Goal: Check status: Check status

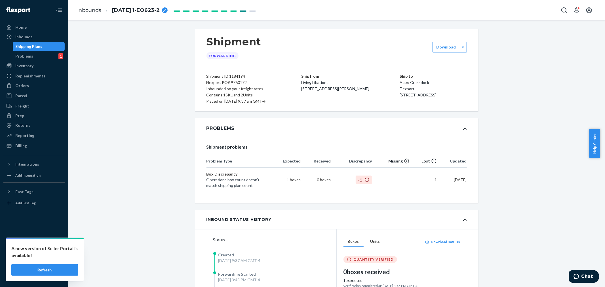
scroll to position [747, 0]
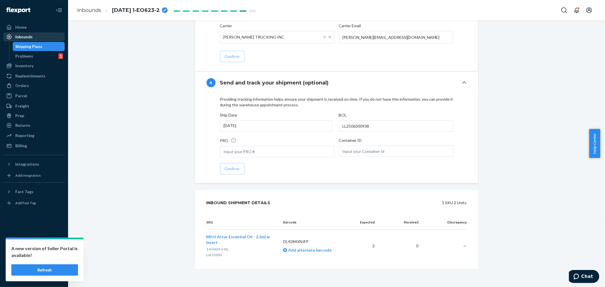
drag, startPoint x: 24, startPoint y: 36, endPoint x: 32, endPoint y: 39, distance: 8.4
click at [24, 35] on div "Inbounds" at bounding box center [23, 37] width 17 height 6
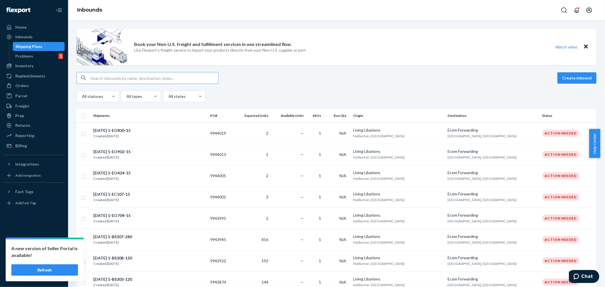
click at [94, 77] on input "text" at bounding box center [155, 77] width 128 height 11
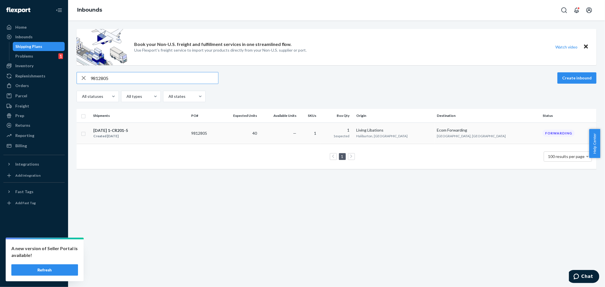
type input "9812805"
click at [187, 138] on div "[DATE] 1-CR201-5 Created [DATE]" at bounding box center [140, 133] width 94 height 12
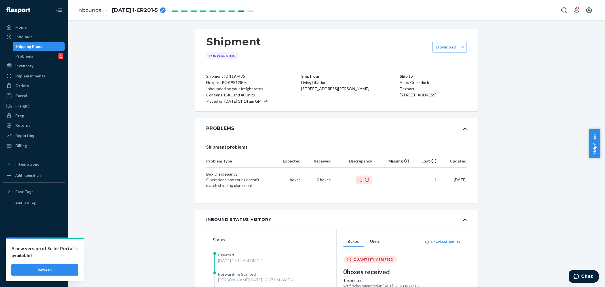
click at [244, 82] on div "Flexport PO# 9812805" at bounding box center [243, 82] width 72 height 6
drag, startPoint x: 246, startPoint y: 84, endPoint x: 203, endPoint y: 83, distance: 42.6
click at [203, 83] on div "Shipment ID 1197485 Flexport PO# 9812805 Inbounded on your freight rates Contai…" at bounding box center [242, 88] width 95 height 45
copy div "Flexport PO# 9812805"
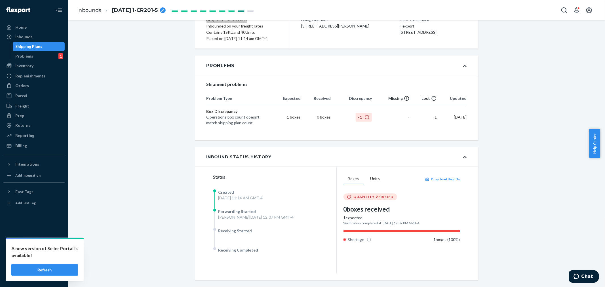
scroll to position [63, 0]
click at [304, 140] on div "Problems Shipment problems Problem Type Expected Received Discrepancy Missing L…" at bounding box center [336, 97] width 283 height 85
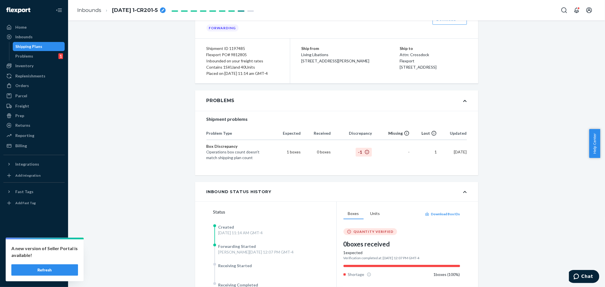
scroll to position [0, 0]
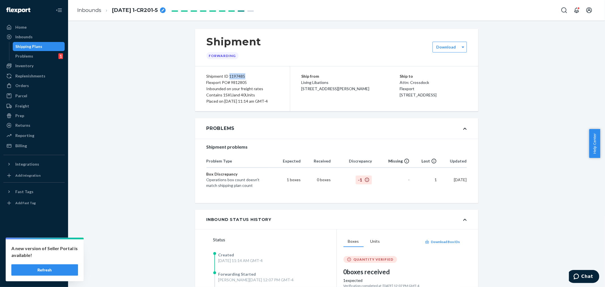
drag, startPoint x: 244, startPoint y: 77, endPoint x: 227, endPoint y: 78, distance: 17.1
click at [227, 78] on div "Shipment ID 1197485" at bounding box center [243, 76] width 72 height 6
copy div "1197485"
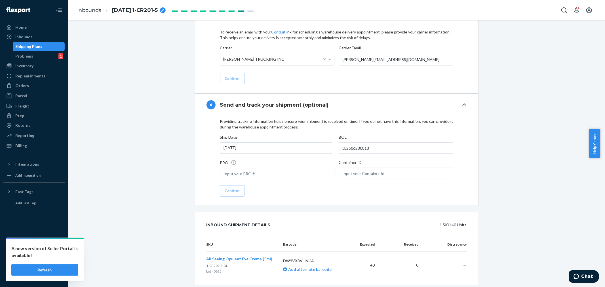
scroll to position [748, 0]
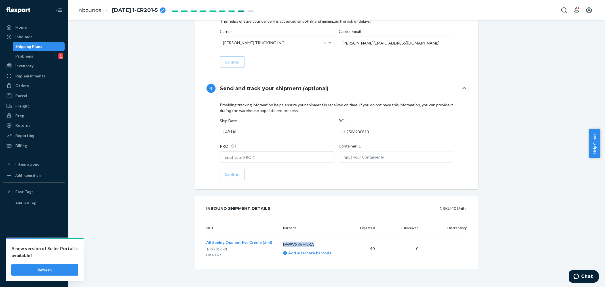
drag, startPoint x: 313, startPoint y: 246, endPoint x: 280, endPoint y: 245, distance: 33.2
click at [280, 245] on td "DW9VX8VHNKA Add alternate barcode" at bounding box center [315, 249] width 72 height 27
copy p "DW9VX8VHNKA"
